Goal: Transaction & Acquisition: Subscribe to service/newsletter

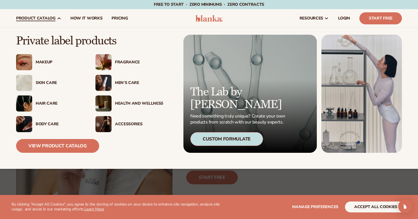
click at [51, 62] on div "Makeup" at bounding box center [60, 62] width 48 height 5
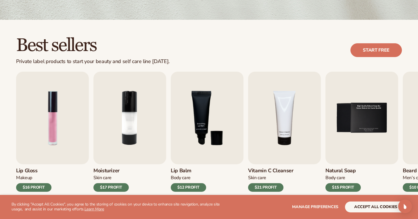
scroll to position [137, 0]
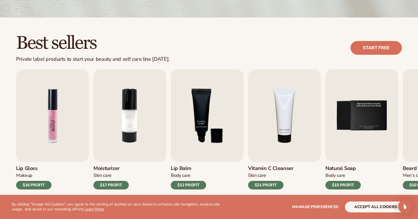
click at [40, 130] on img "1 / 9" at bounding box center [52, 116] width 73 height 93
click at [62, 134] on img "1 / 9" at bounding box center [52, 116] width 73 height 93
click at [378, 211] on button "accept all cookies" at bounding box center [375, 207] width 61 height 11
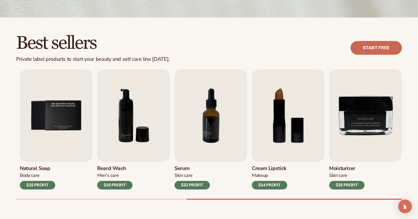
click at [388, 50] on link "Start free" at bounding box center [375, 48] width 51 height 14
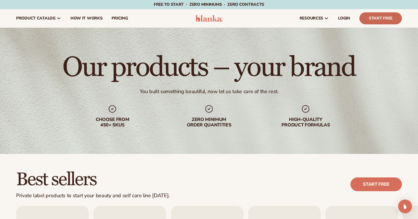
scroll to position [0, 0]
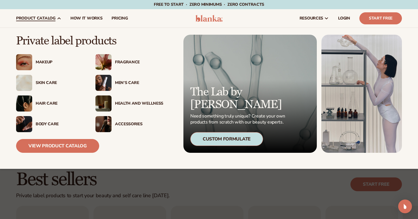
click at [43, 63] on div "Makeup" at bounding box center [60, 62] width 48 height 5
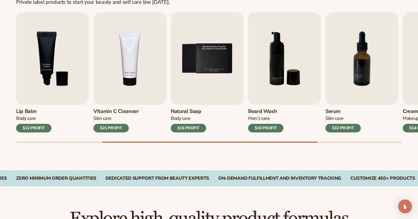
scroll to position [194, 0]
